Goal: Task Accomplishment & Management: Use online tool/utility

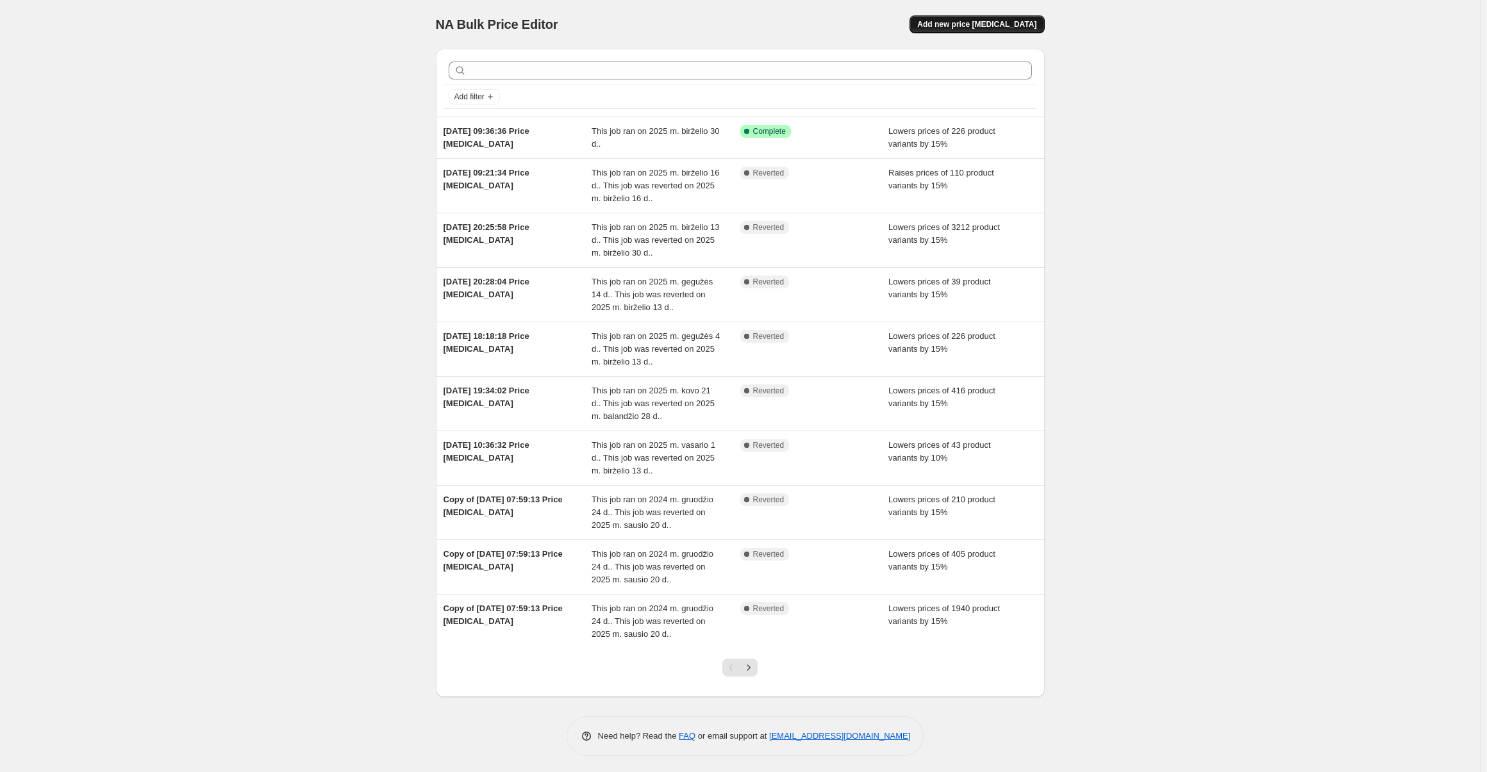
click at [989, 23] on span "Add new price [MEDICAL_DATA]" at bounding box center [976, 24] width 119 height 10
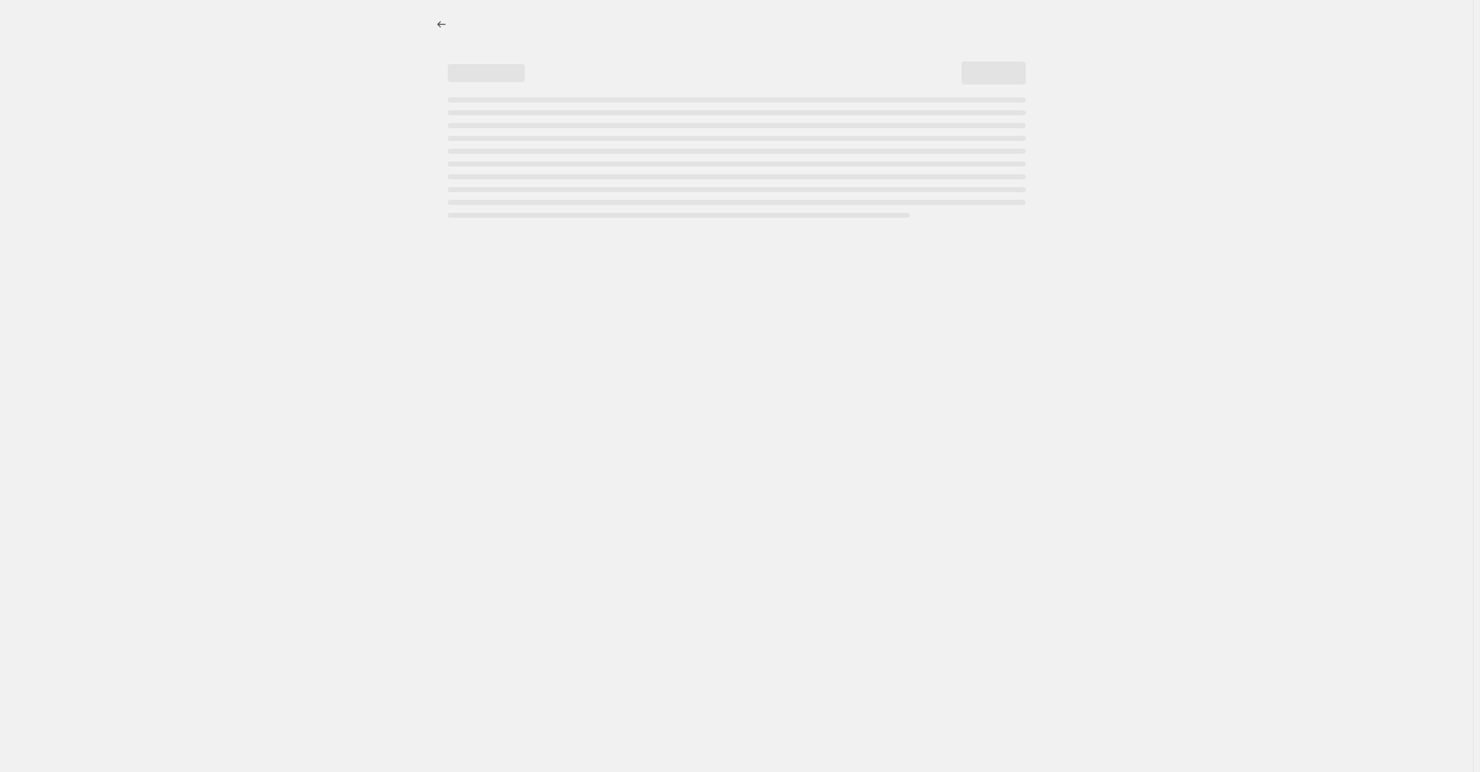
select select "percentage"
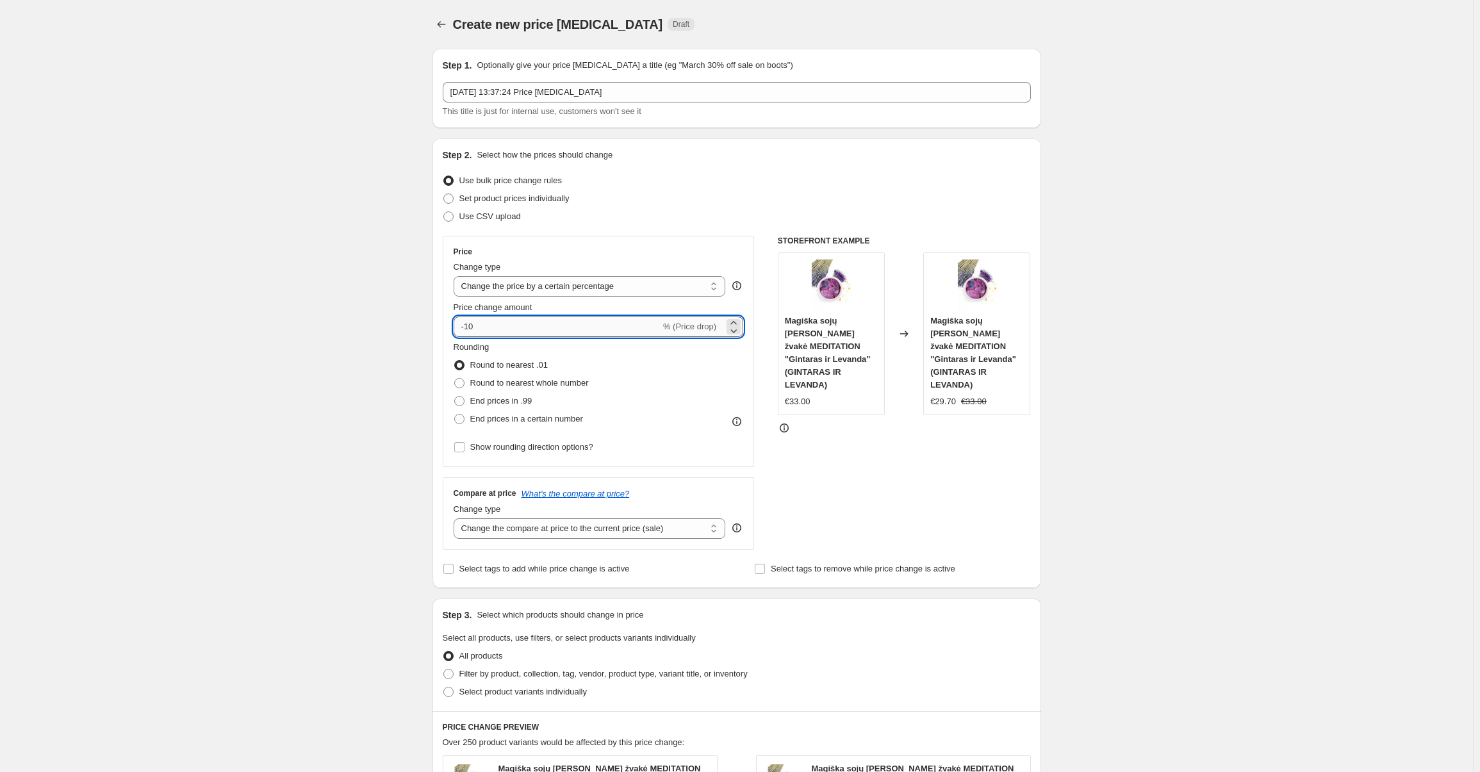
drag, startPoint x: 469, startPoint y: 329, endPoint x: 482, endPoint y: 330, distance: 12.9
click at [482, 330] on input "-10" at bounding box center [557, 327] width 207 height 21
type input "-15"
click at [386, 299] on div "Create new price [MEDICAL_DATA]. This page is ready Create new price [MEDICAL_D…" at bounding box center [736, 651] width 1473 height 1302
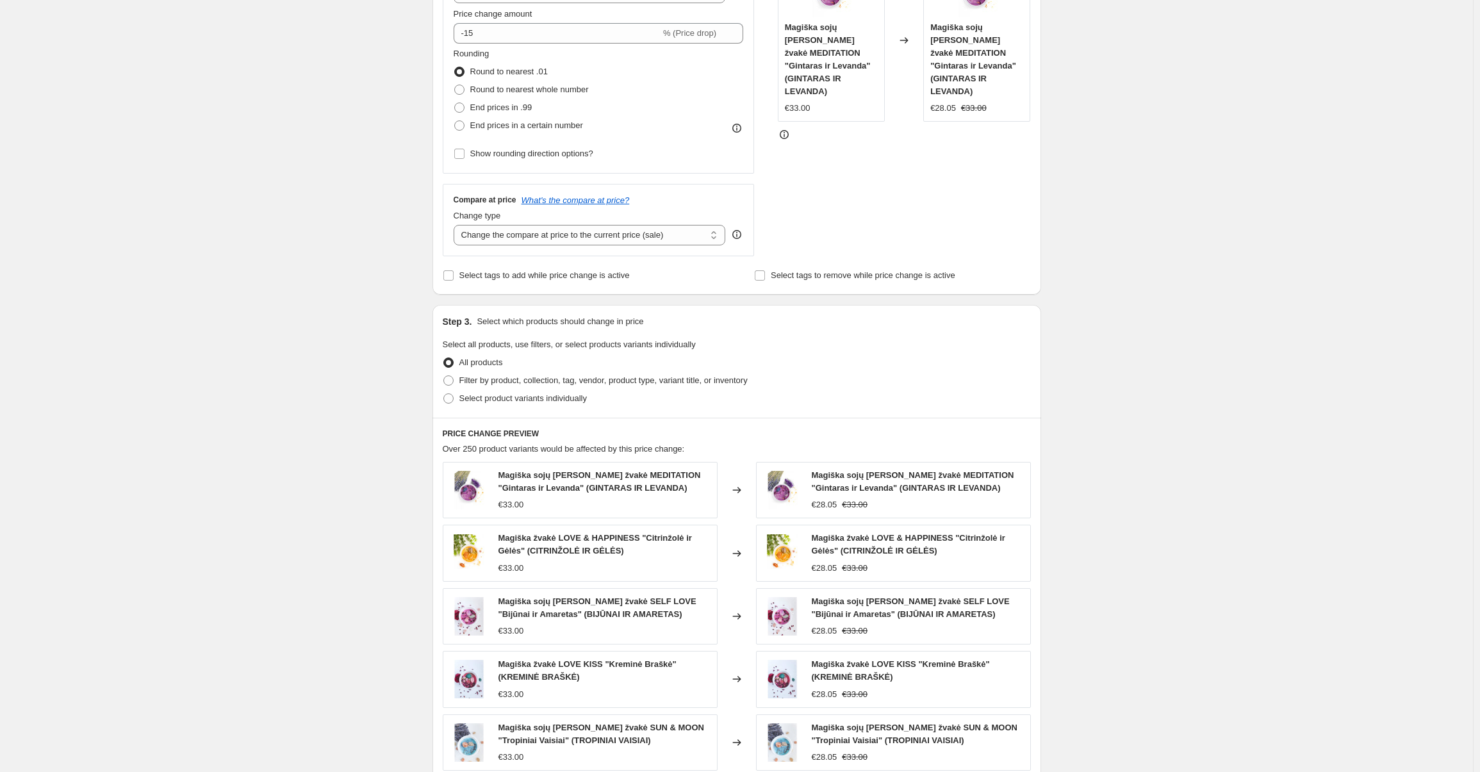
scroll to position [320, 0]
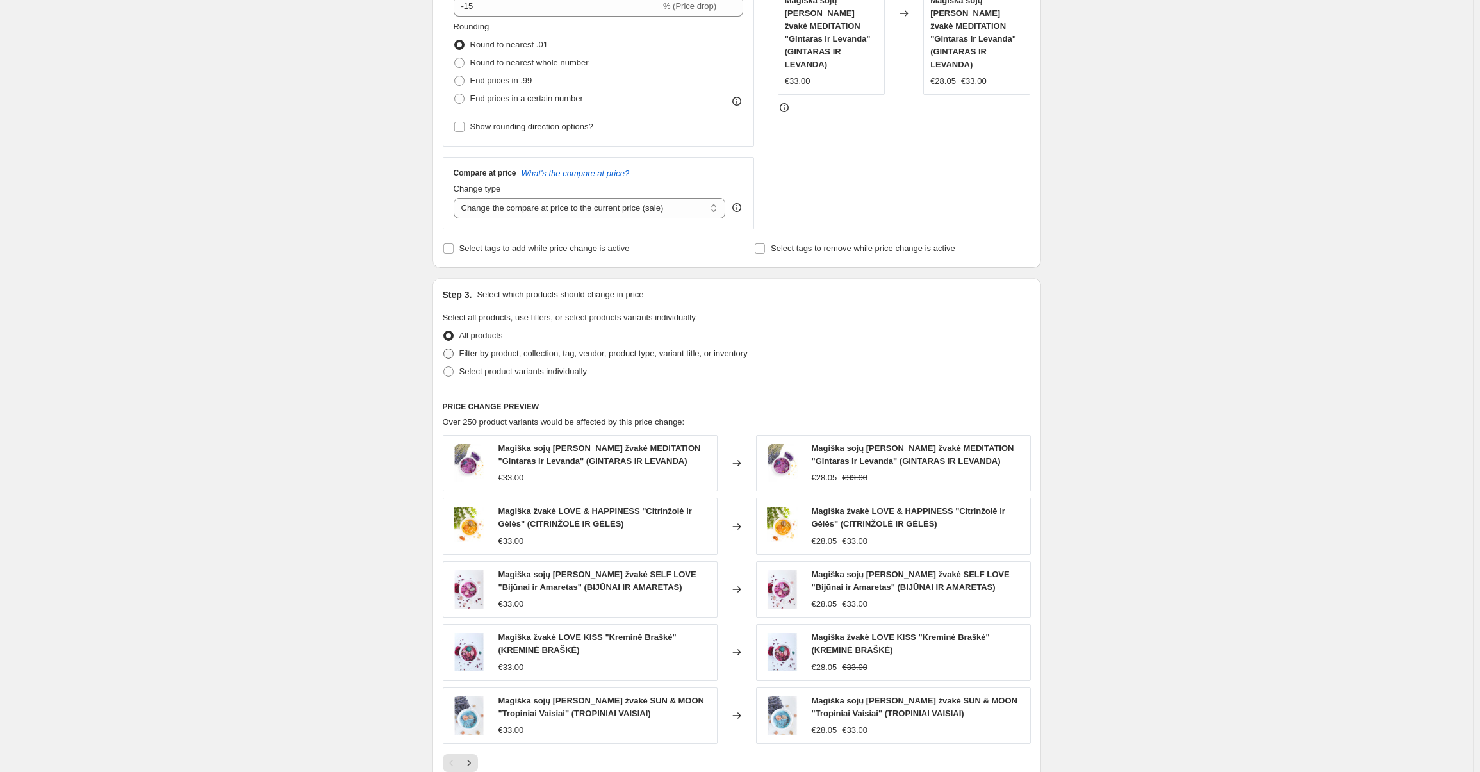
click at [498, 354] on span "Filter by product, collection, tag, vendor, product type, variant title, or inv…" at bounding box center [604, 354] width 288 height 10
click at [444, 349] on input "Filter by product, collection, tag, vendor, product type, variant title, or inv…" at bounding box center [443, 349] width 1 height 1
radio input "true"
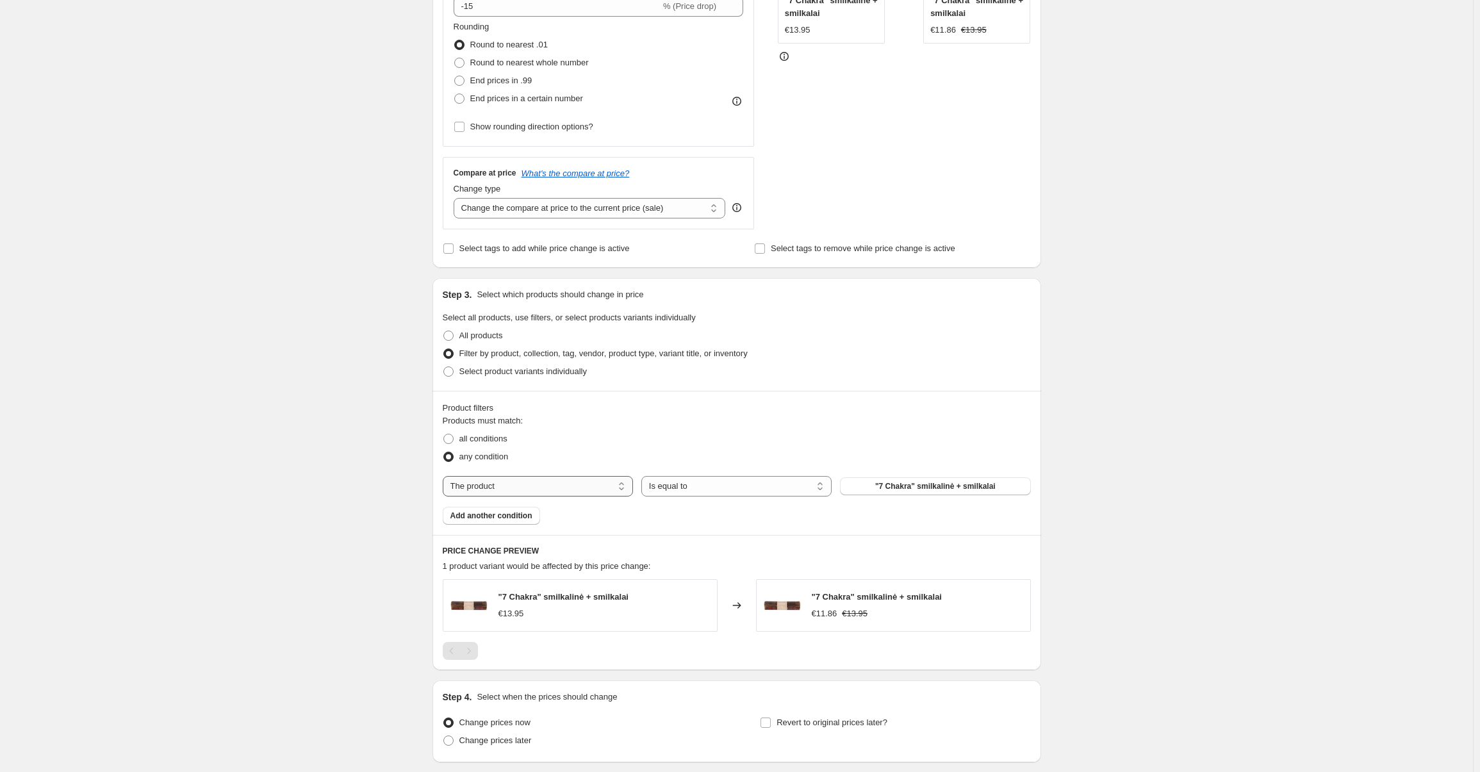
click at [518, 488] on select "The product The product's collection The product's tag The product's vendor The…" at bounding box center [538, 486] width 190 height 21
select select "collection"
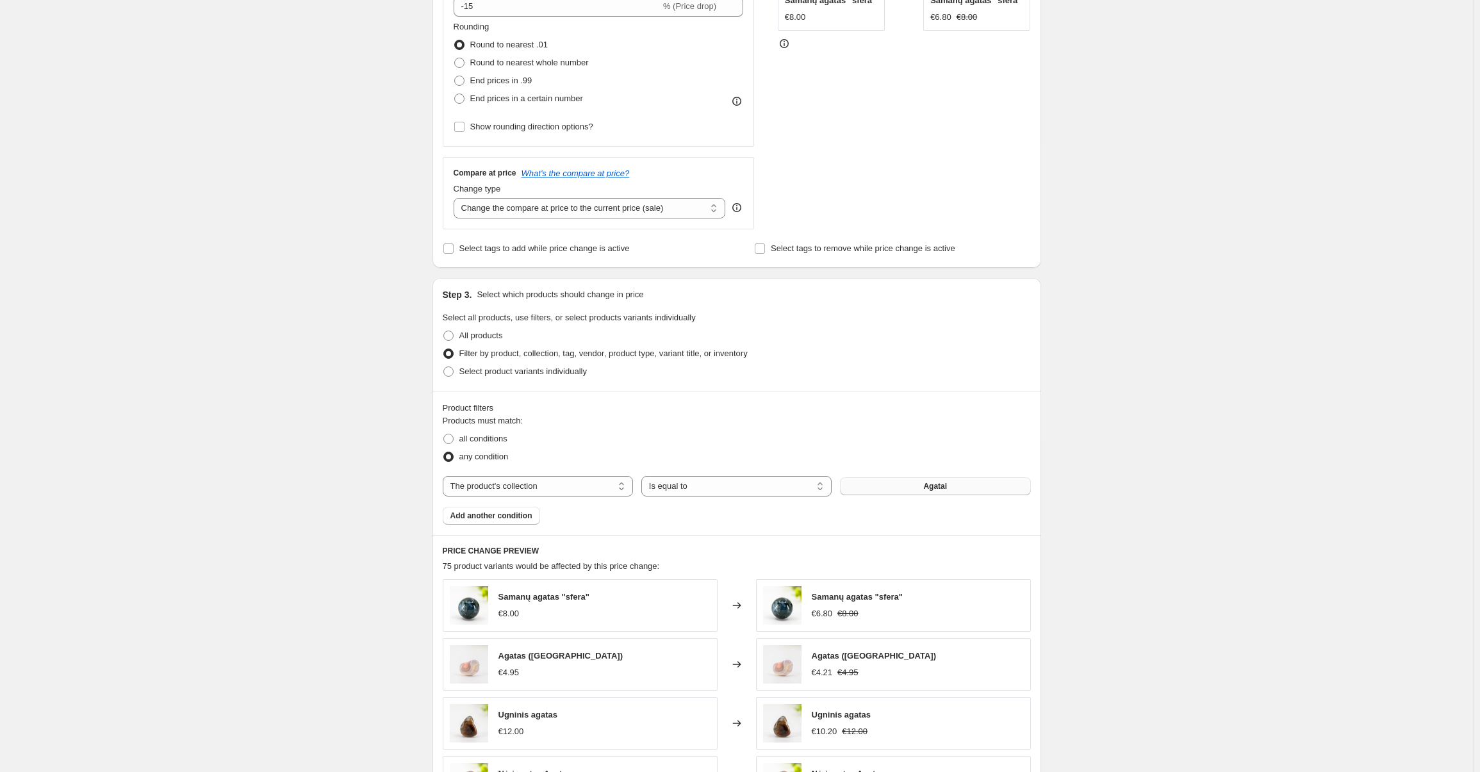
click at [932, 477] on button "Agatai" at bounding box center [935, 486] width 190 height 18
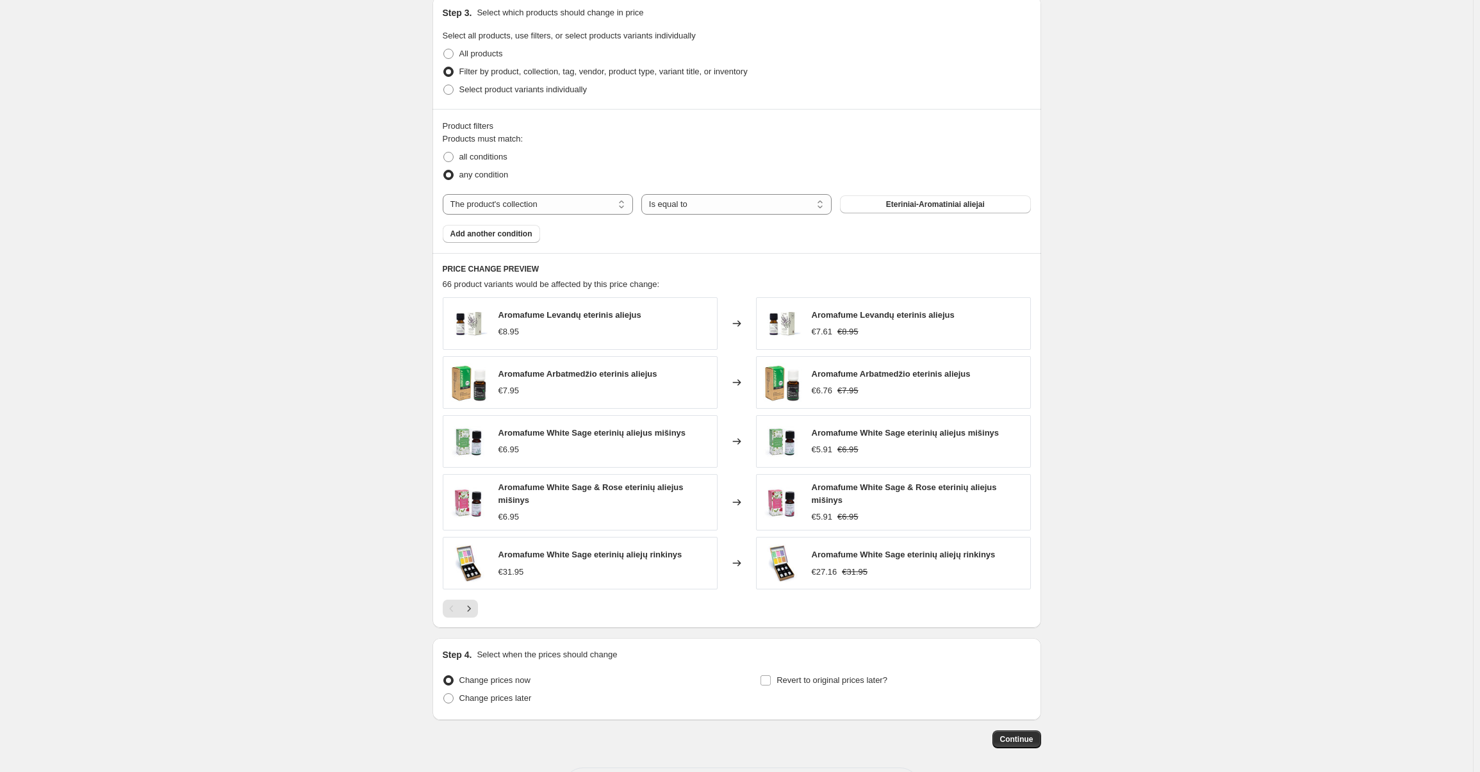
scroll to position [641, 0]
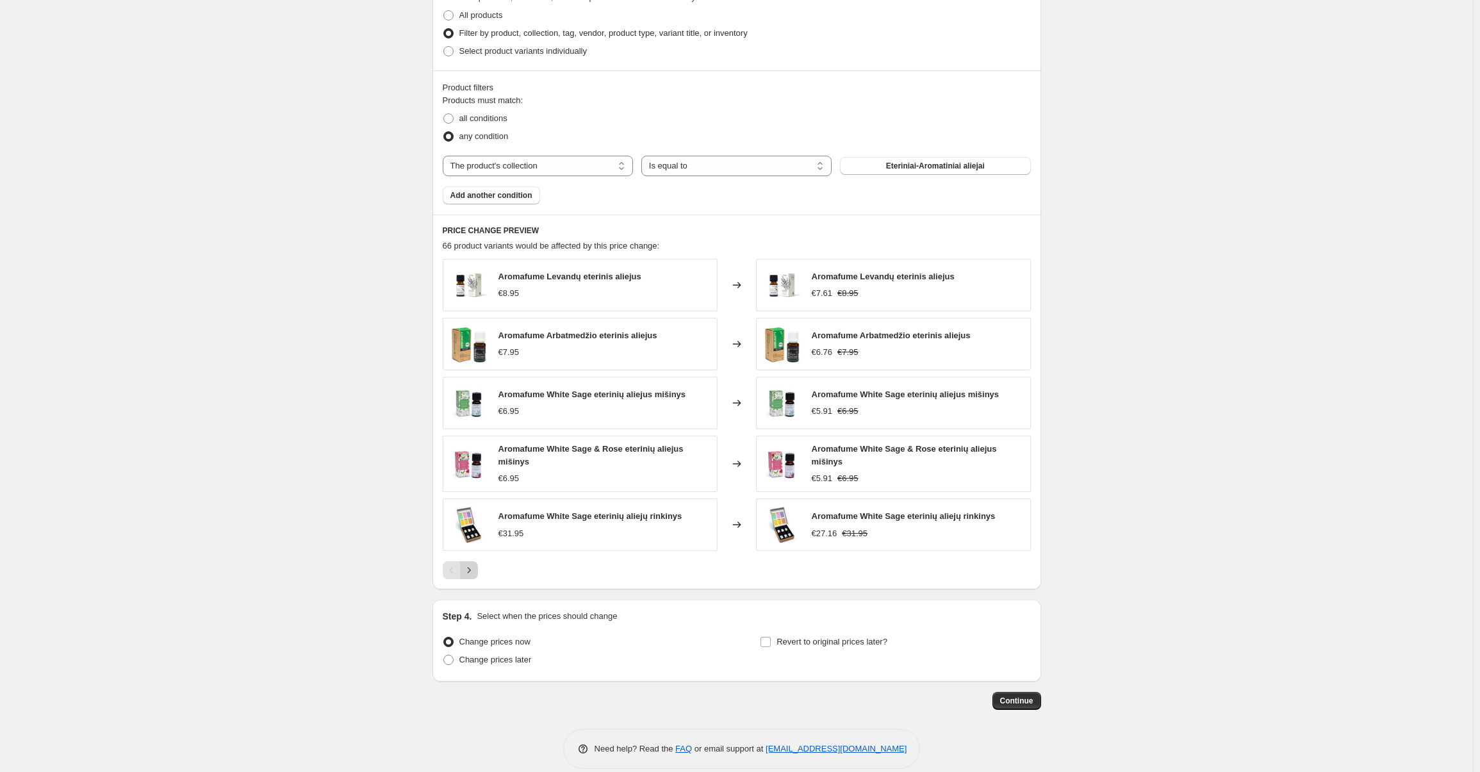
click at [469, 568] on icon "Next" at bounding box center [469, 570] width 13 height 13
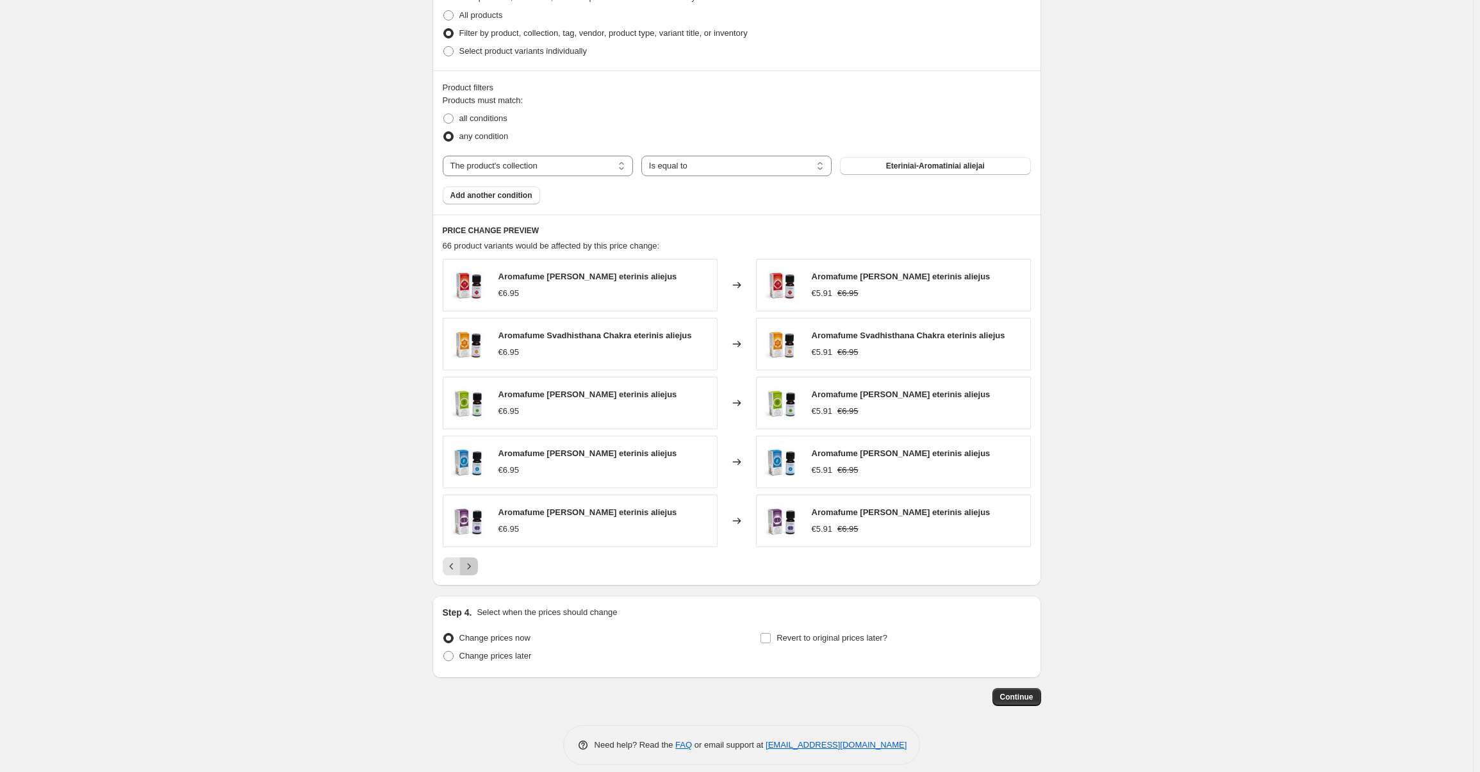
click at [469, 568] on icon "Next" at bounding box center [469, 566] width 13 height 13
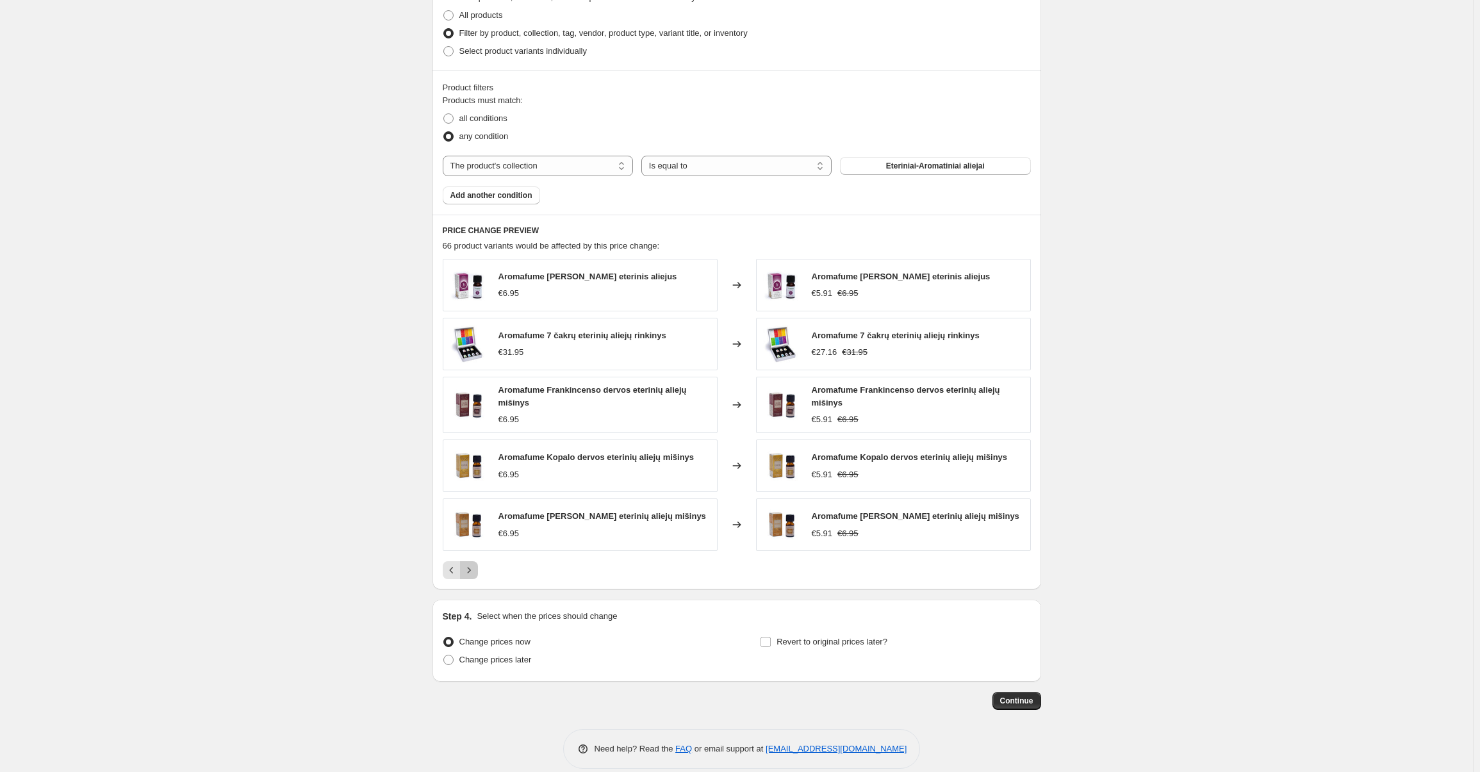
click at [469, 568] on icon "Next" at bounding box center [469, 570] width 13 height 13
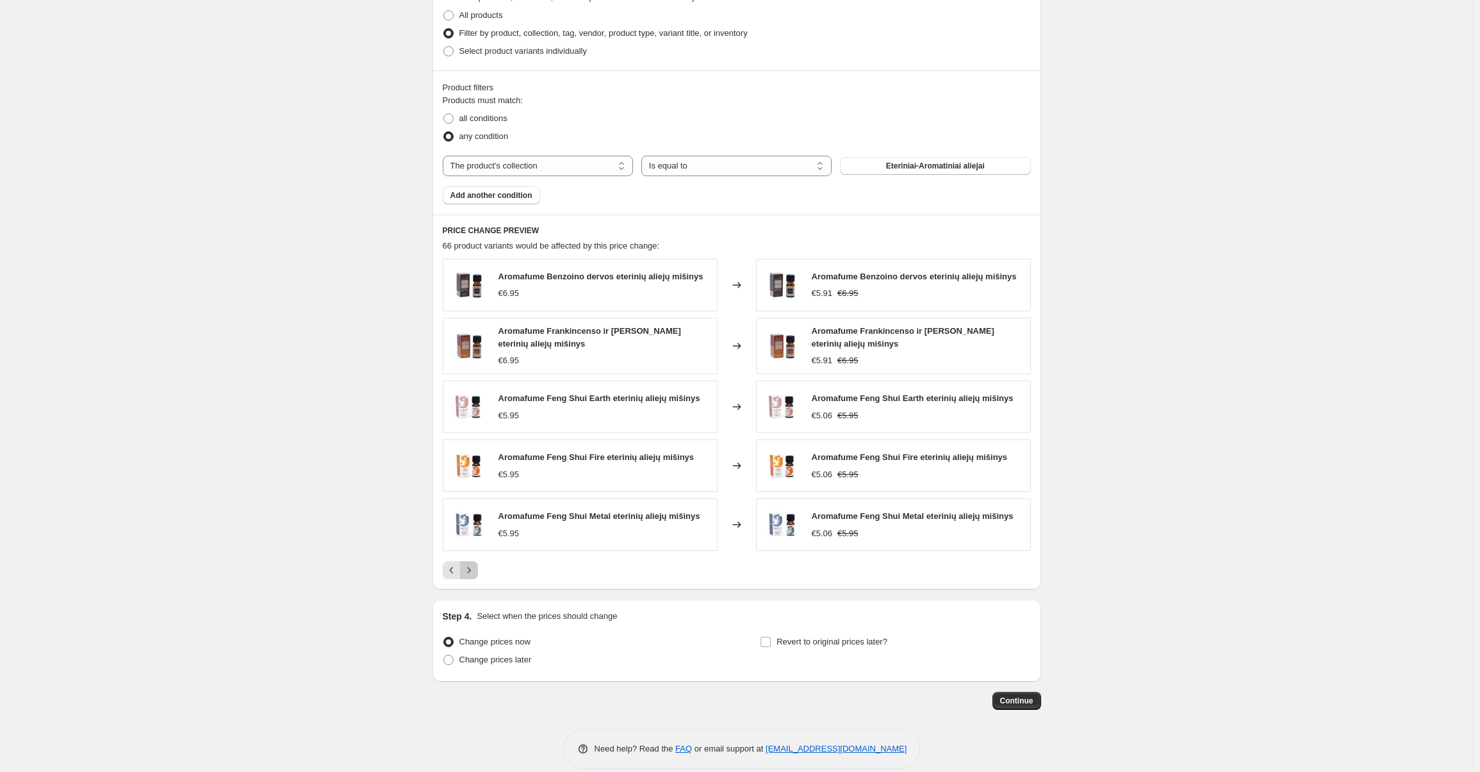
click at [469, 568] on icon "Next" at bounding box center [469, 570] width 13 height 13
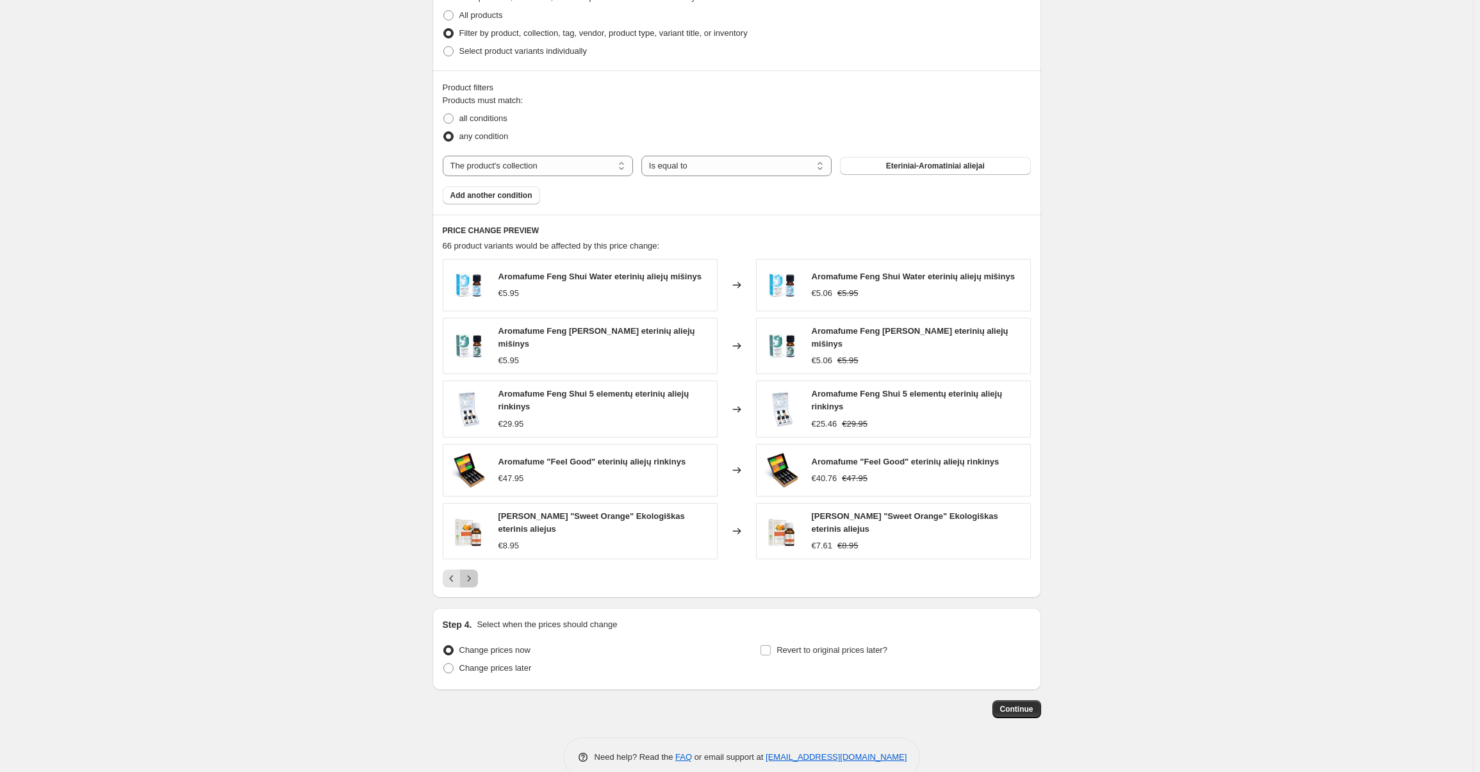
click at [469, 572] on icon "Next" at bounding box center [469, 578] width 13 height 13
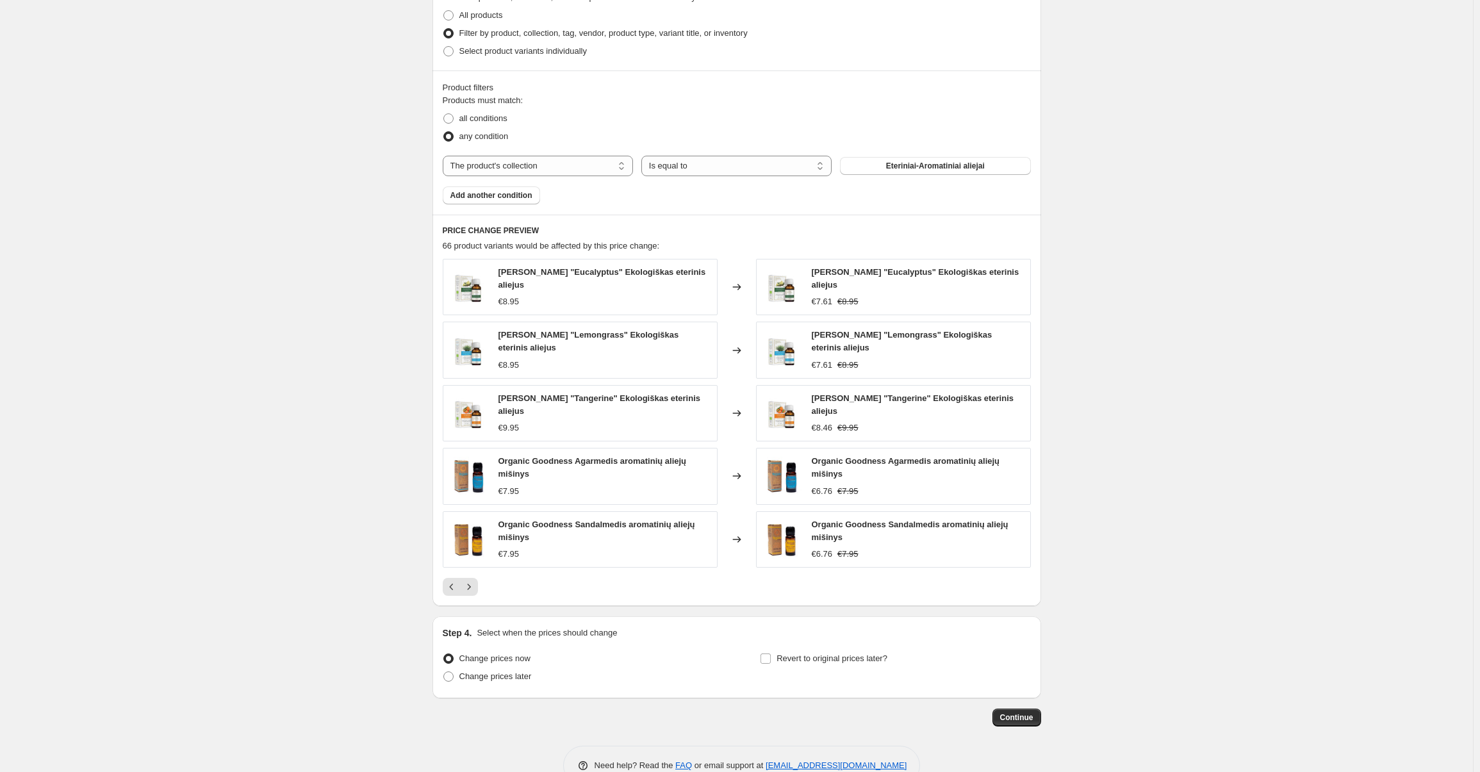
drag, startPoint x: 1029, startPoint y: 722, endPoint x: 1264, endPoint y: 562, distance: 284.6
click at [1282, 570] on div "Create new price [MEDICAL_DATA]. This page is ready Create new price [MEDICAL_D…" at bounding box center [736, 82] width 1473 height 1446
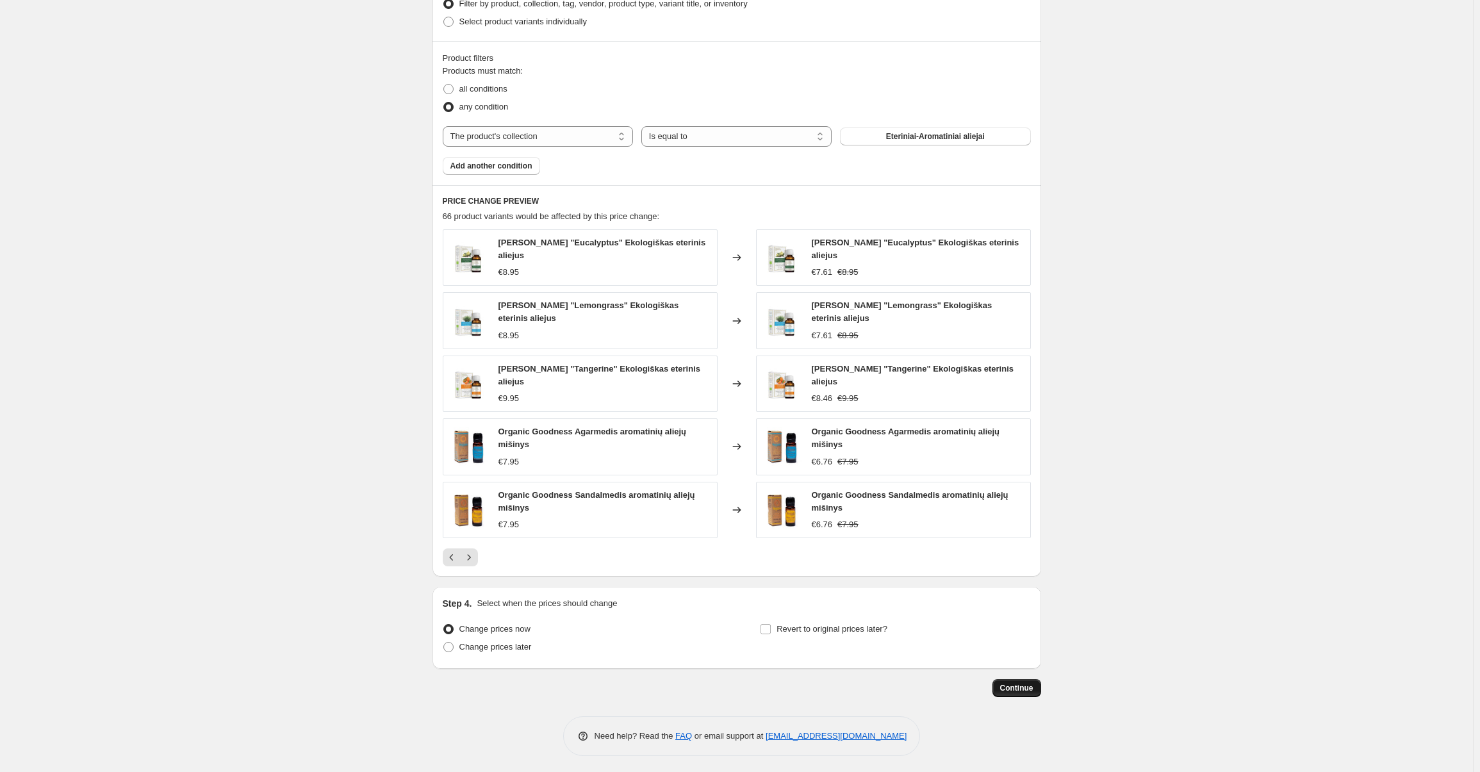
click at [1020, 686] on span "Continue" at bounding box center [1016, 688] width 33 height 10
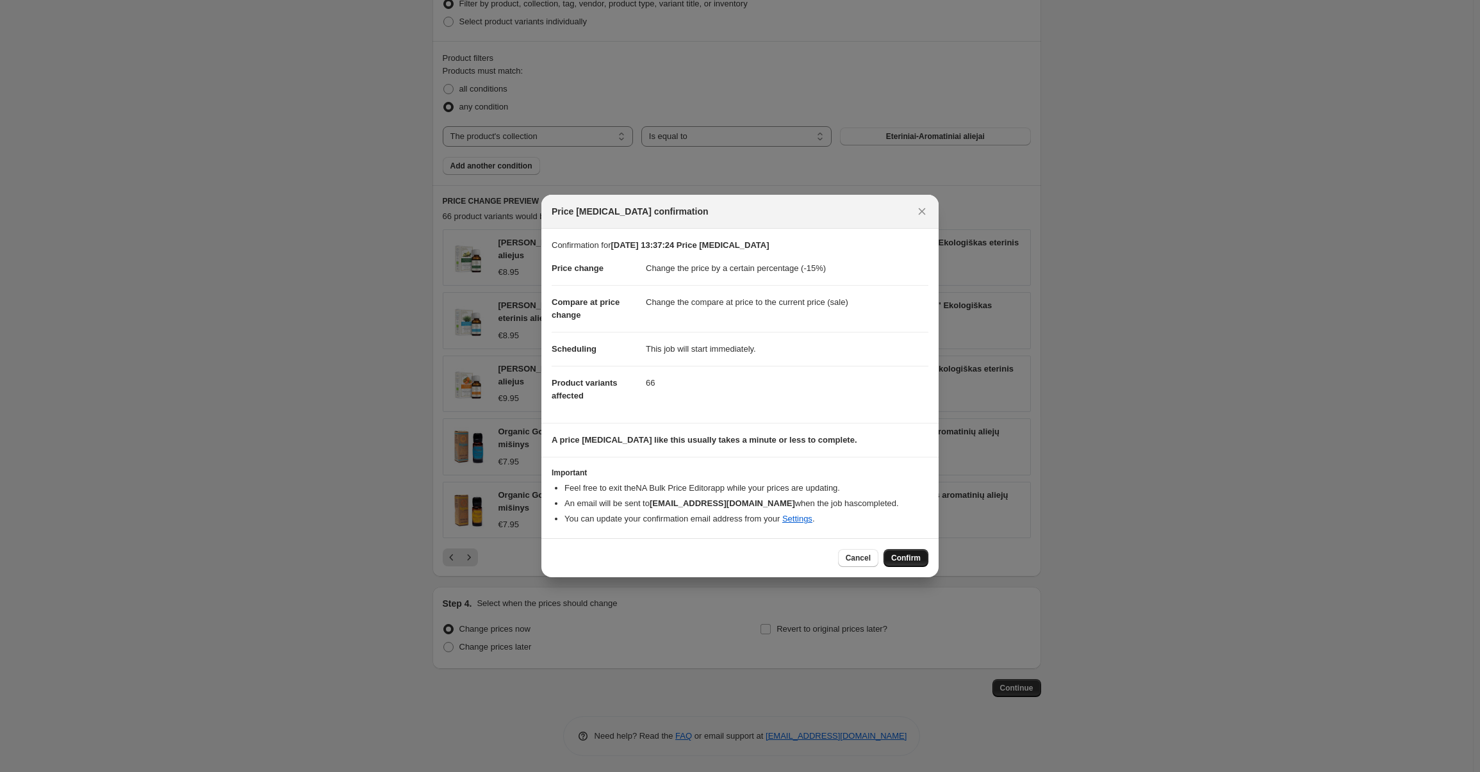
click at [900, 554] on span "Confirm" at bounding box center [905, 558] width 29 height 10
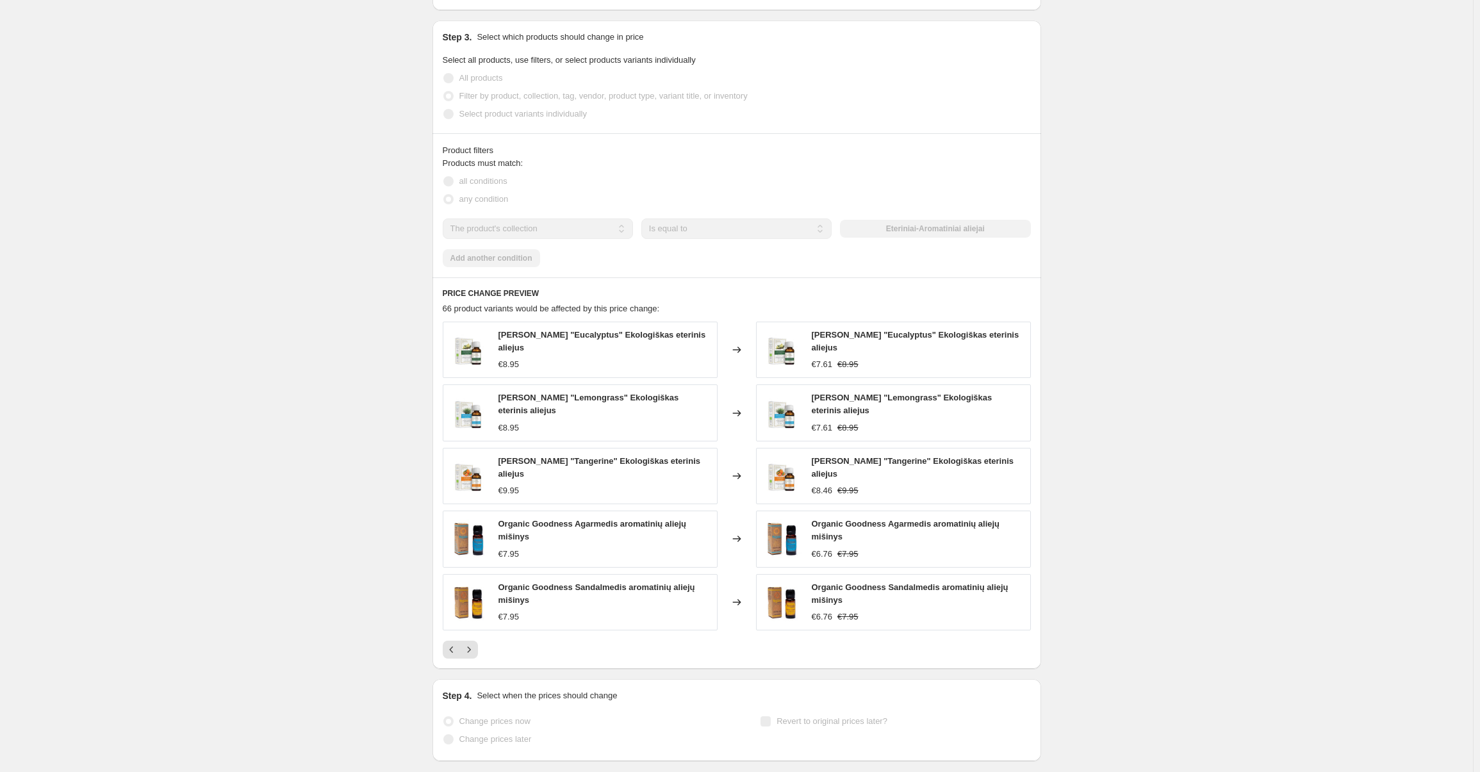
scroll to position [704, 0]
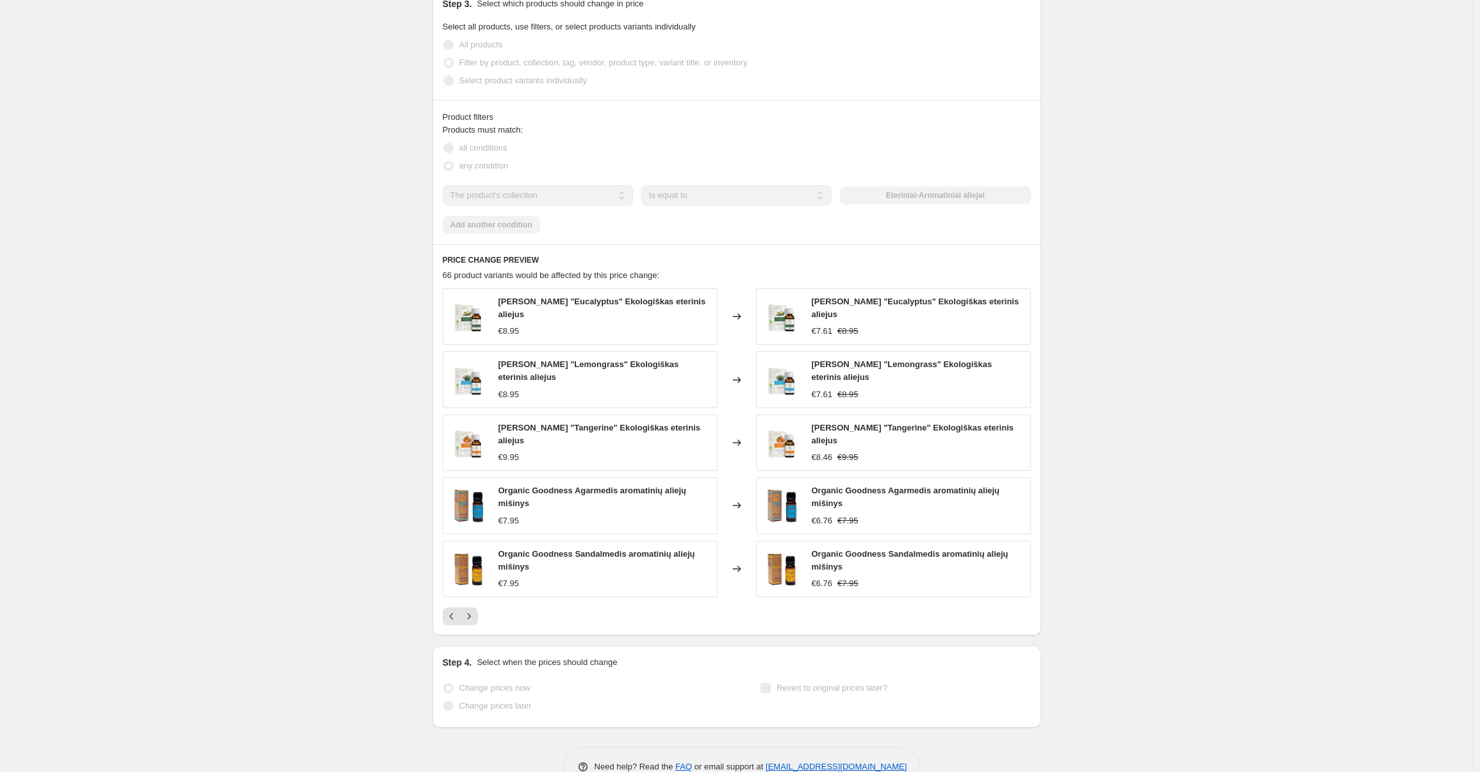
select select "percentage"
select select "collection"
